Goal: Information Seeking & Learning: Learn about a topic

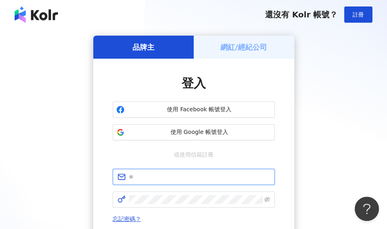
click at [155, 175] on input "text" at bounding box center [199, 177] width 141 height 9
paste input "**********"
type input "**********"
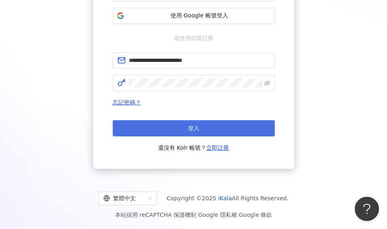
click at [201, 135] on button "登入" at bounding box center [194, 128] width 162 height 16
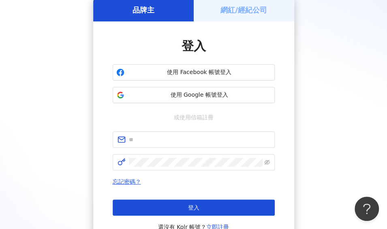
scroll to position [117, 0]
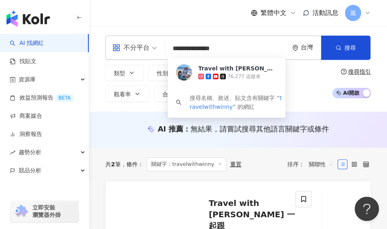
drag, startPoint x: 221, startPoint y: 49, endPoint x: 161, endPoint y: 49, distance: 59.9
click at [161, 49] on div "**********" at bounding box center [237, 48] width 265 height 24
paste input "search"
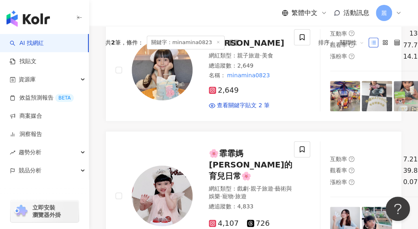
scroll to position [41, 0]
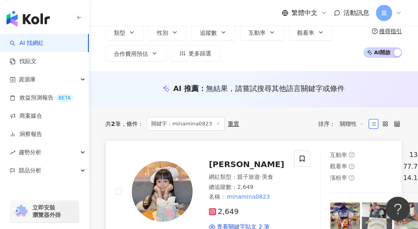
type input "**********"
click at [230, 164] on span "[PERSON_NAME]" at bounding box center [246, 165] width 75 height 10
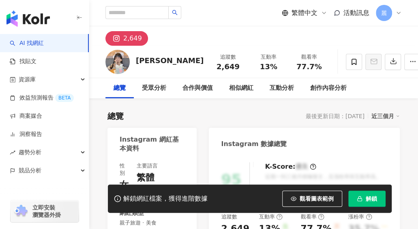
click at [366, 201] on span "解鎖" at bounding box center [370, 199] width 11 height 6
click at [190, 114] on div "總覽 最後更新日期：[DATE] 近三個月" at bounding box center [253, 116] width 292 height 11
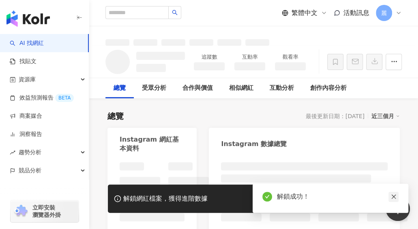
click at [394, 195] on icon "close" at bounding box center [393, 197] width 6 height 6
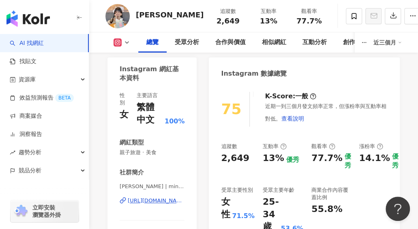
scroll to position [122, 0]
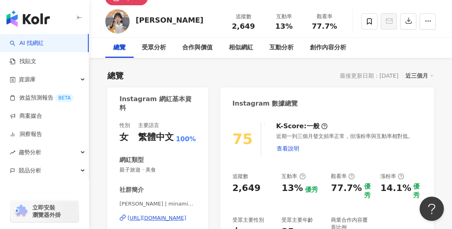
scroll to position [0, 0]
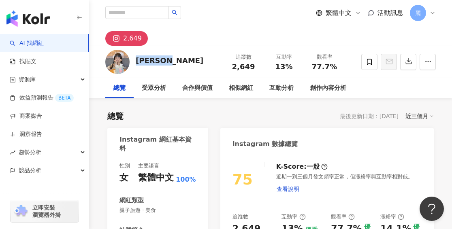
drag, startPoint x: 135, startPoint y: 64, endPoint x: 168, endPoint y: 63, distance: 32.4
click at [168, 63] on div "[PERSON_NAME] 追蹤數 2,649 互動率 13% 觀看率 77.7%" at bounding box center [270, 62] width 363 height 32
click at [164, 72] on div "[PERSON_NAME] 追蹤數 2,649 互動率 13% 觀看率 77.7%" at bounding box center [270, 62] width 363 height 32
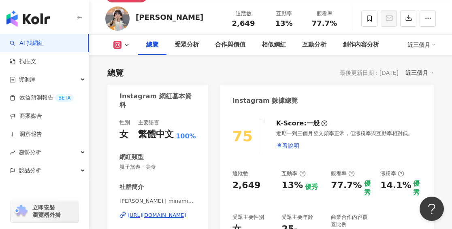
scroll to position [122, 0]
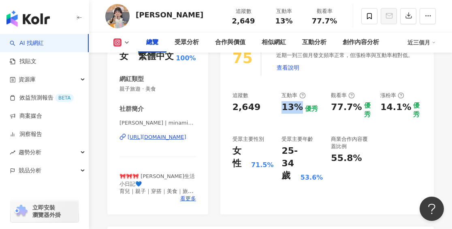
drag, startPoint x: 284, startPoint y: 109, endPoint x: 298, endPoint y: 108, distance: 14.6
click at [298, 108] on div "13%" at bounding box center [292, 107] width 21 height 13
copy div "13%"
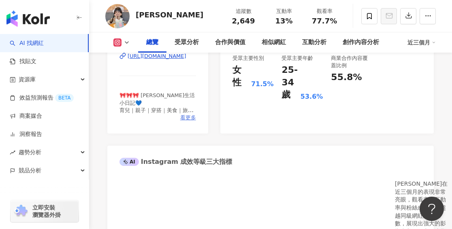
click at [190, 119] on span "看更多" at bounding box center [188, 117] width 16 height 7
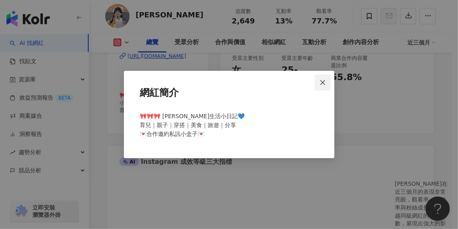
click at [325, 84] on icon "close" at bounding box center [323, 82] width 6 height 6
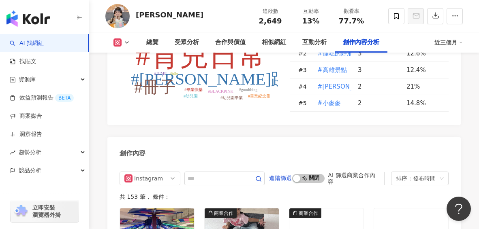
scroll to position [2610, 0]
